Goal: Check status: Check status

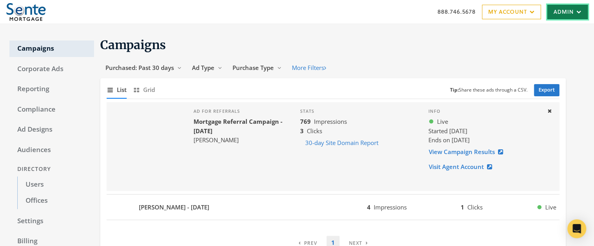
click at [567, 13] on link "Admin" at bounding box center [567, 12] width 40 height 15
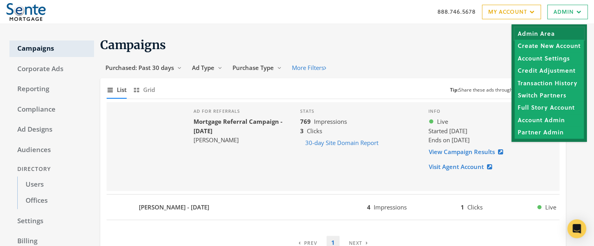
click at [544, 33] on link "Admin Area" at bounding box center [548, 34] width 69 height 12
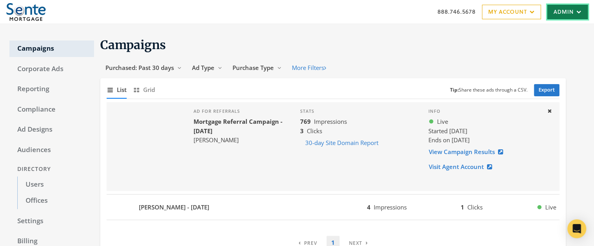
click at [564, 13] on link "Admin" at bounding box center [567, 12] width 40 height 15
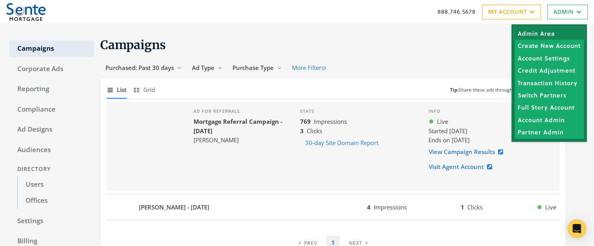
click at [541, 35] on link "Admin Area" at bounding box center [548, 34] width 69 height 12
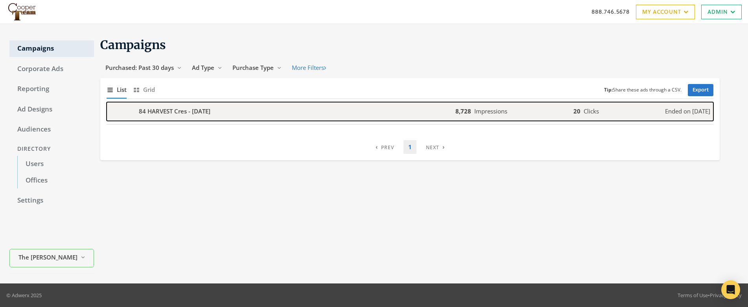
click at [199, 110] on b "84 HARVEST Cres - 2025-09-06" at bounding box center [175, 111] width 72 height 9
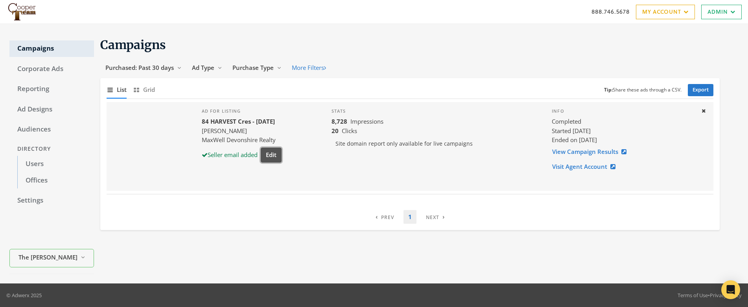
click at [272, 155] on button "Edit" at bounding box center [271, 155] width 21 height 15
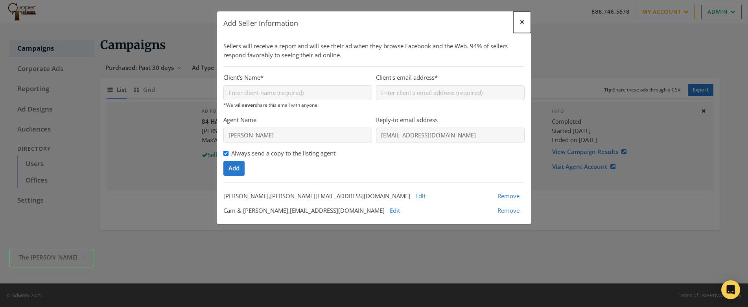
click at [521, 22] on span "×" at bounding box center [521, 22] width 5 height 12
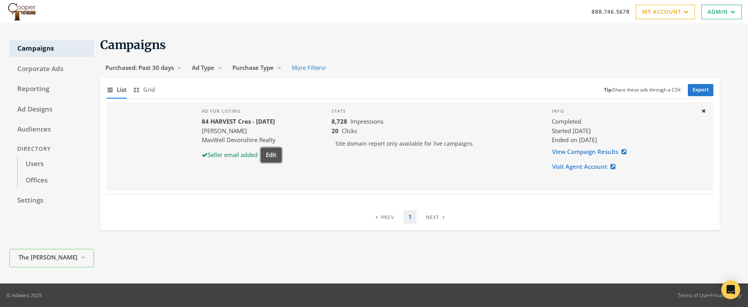
click at [278, 156] on button "Edit" at bounding box center [271, 155] width 21 height 15
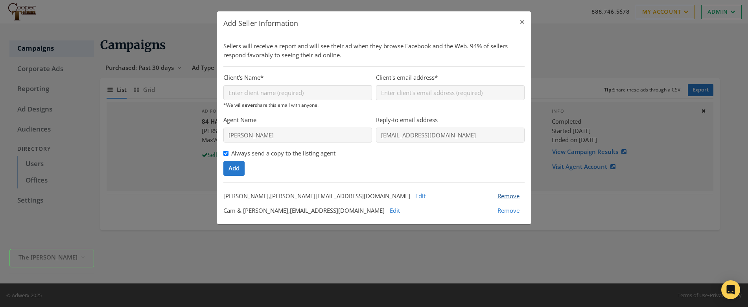
click at [510, 197] on span "Remove" at bounding box center [508, 196] width 22 height 8
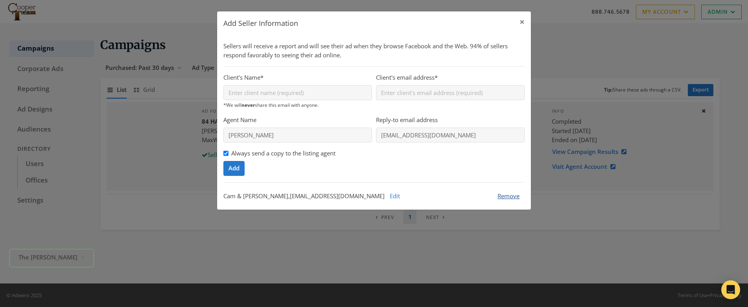
click at [505, 197] on span "Remove" at bounding box center [508, 196] width 22 height 8
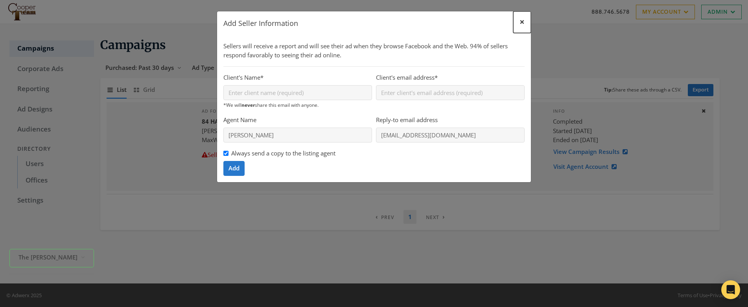
click at [522, 22] on span "×" at bounding box center [521, 22] width 5 height 12
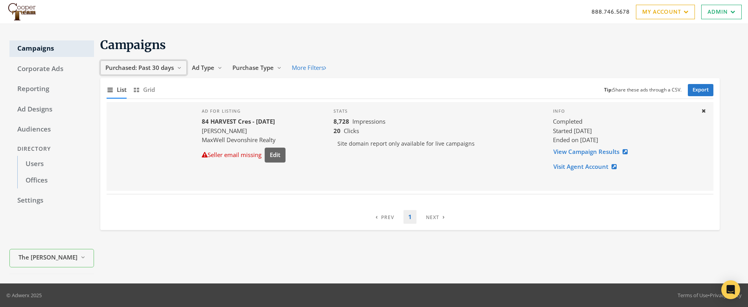
click at [139, 65] on span "Purchased: Past 30 days" at bounding box center [139, 68] width 68 height 8
click at [115, 144] on span "All Time" at bounding box center [118, 143] width 22 height 8
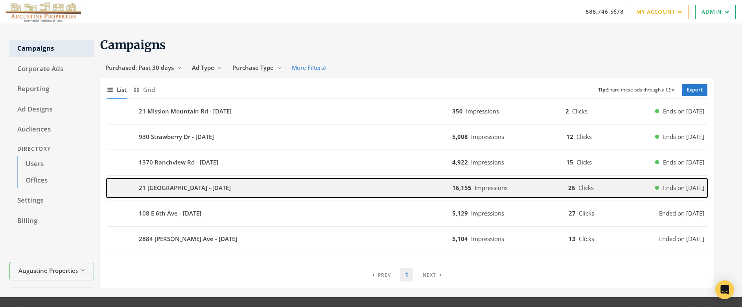
click at [177, 191] on b "21 Mansfield Loop - 2025-09-15" at bounding box center [185, 188] width 92 height 9
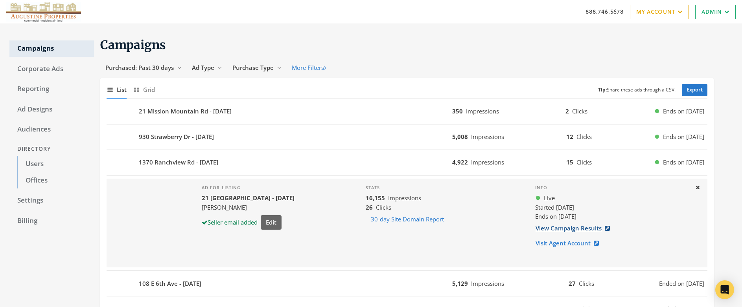
click at [573, 230] on link "View Campaign Results" at bounding box center [575, 228] width 80 height 15
click at [561, 229] on link "View Campaign Results" at bounding box center [575, 228] width 80 height 15
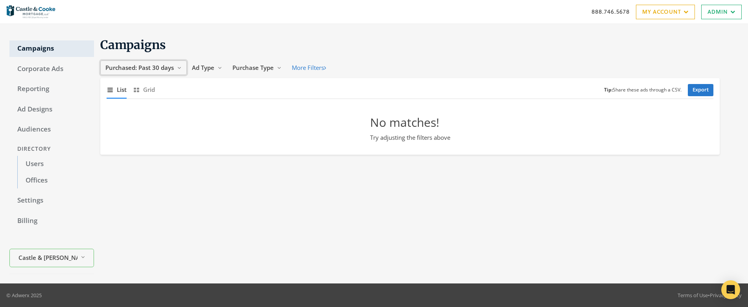
click at [147, 67] on span "Purchased: Past 30 days" at bounding box center [139, 68] width 68 height 8
click at [127, 141] on span "All Time" at bounding box center [118, 143] width 22 height 8
